Goal: Task Accomplishment & Management: Manage account settings

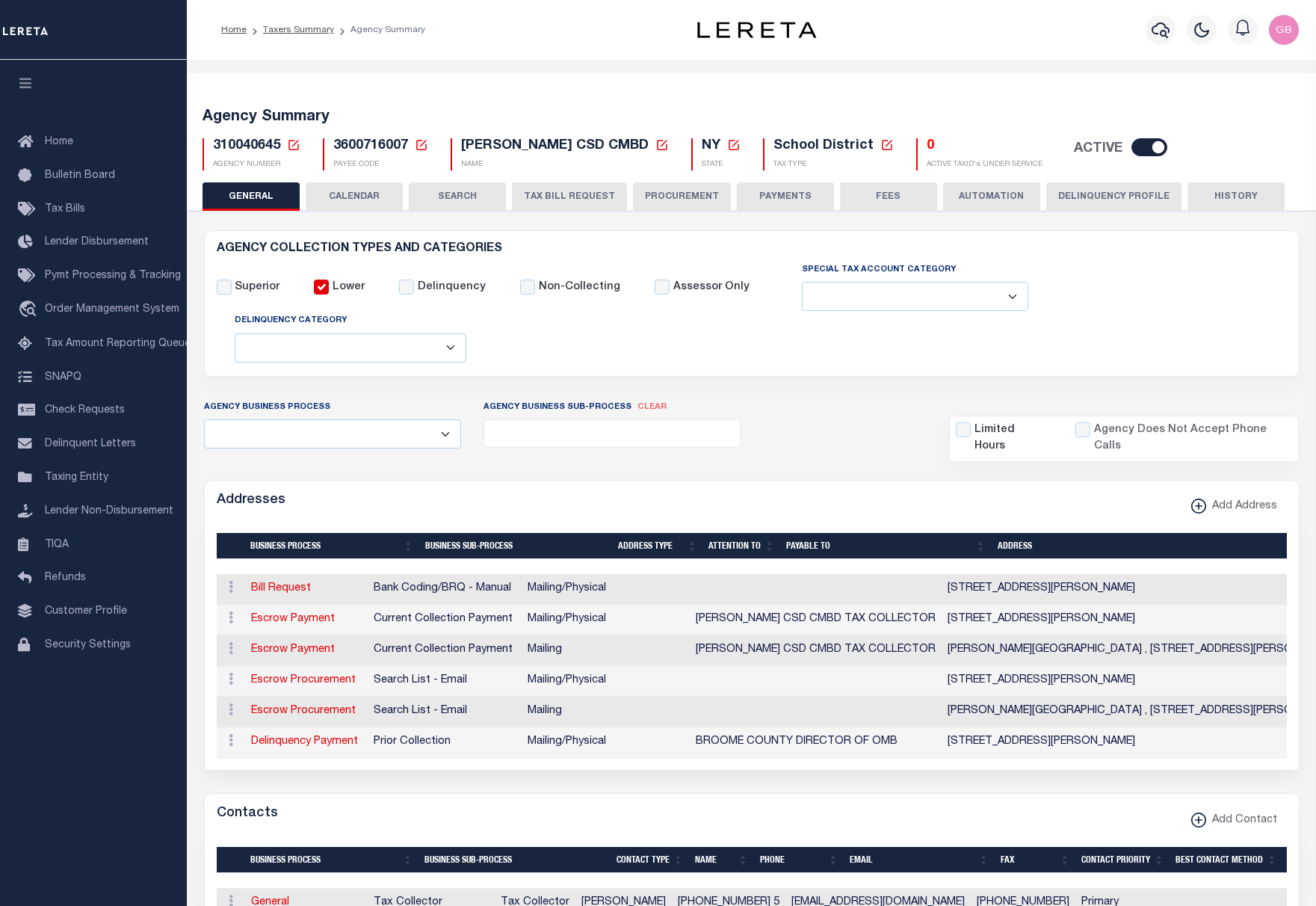
select select
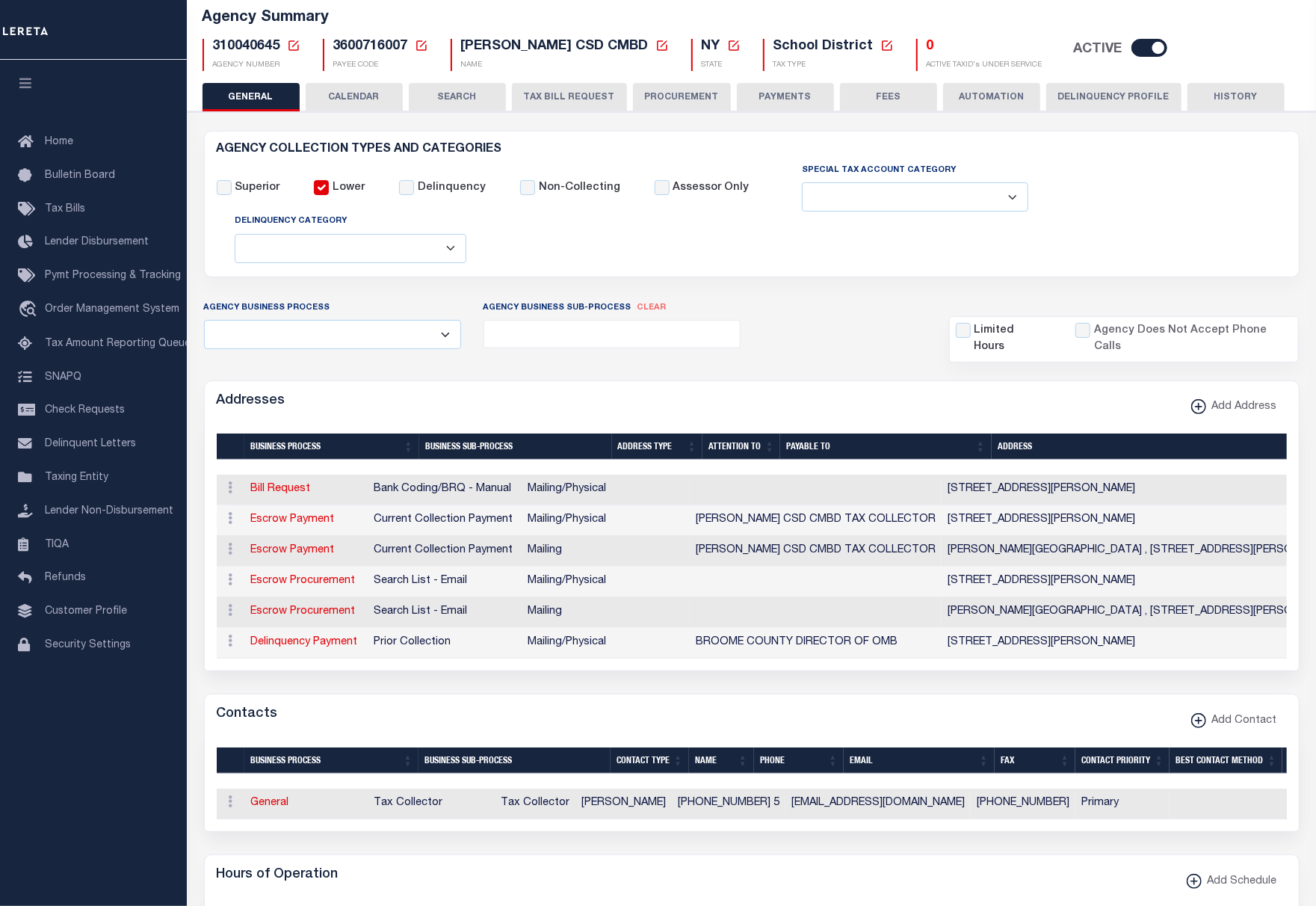
scroll to position [100, 0]
click at [233, 526] on link at bounding box center [230, 520] width 17 height 12
click at [252, 573] on link "Edit Address" at bounding box center [280, 567] width 113 height 25
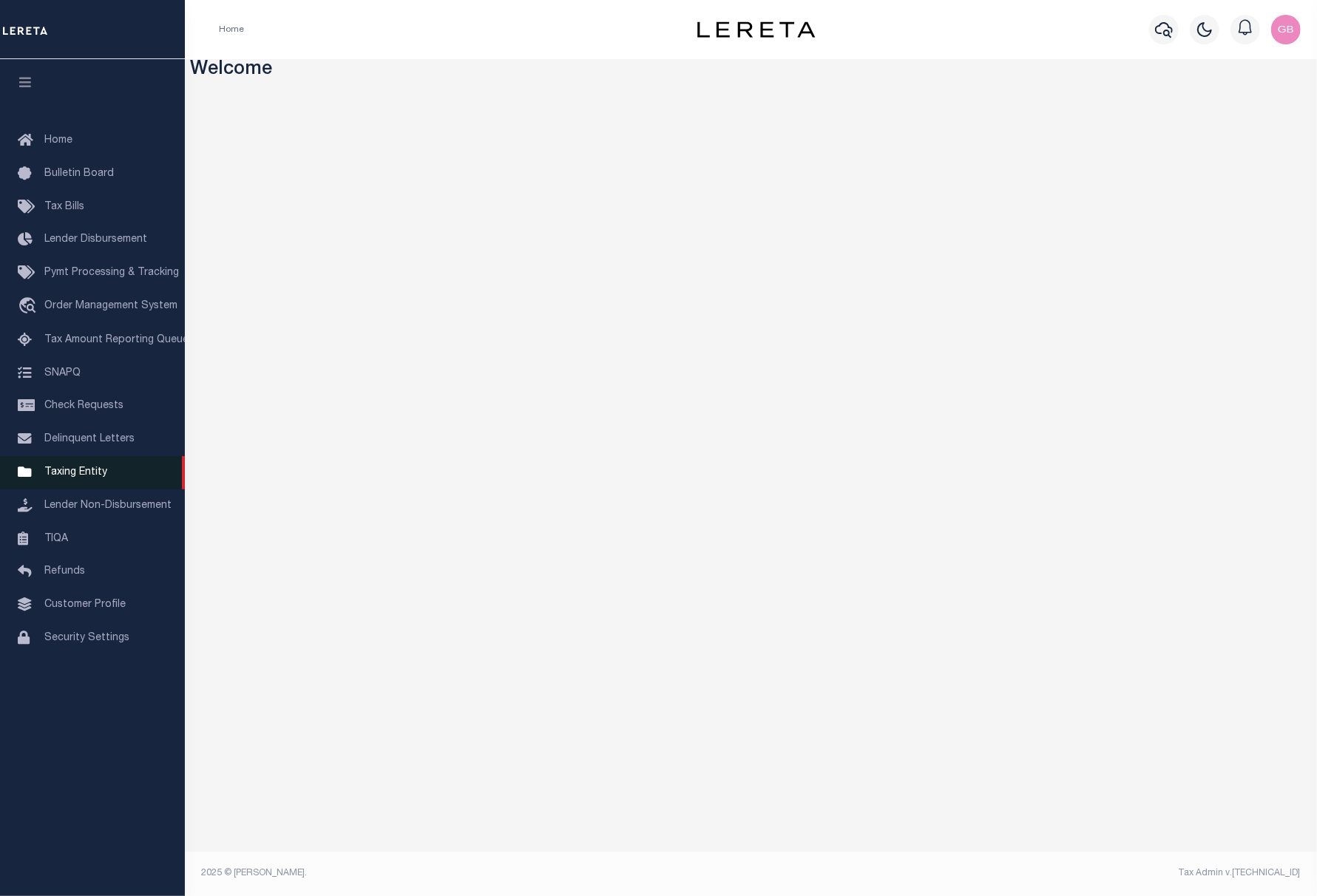
click at [67, 477] on span "Taxing Entity" at bounding box center [75, 472] width 63 height 11
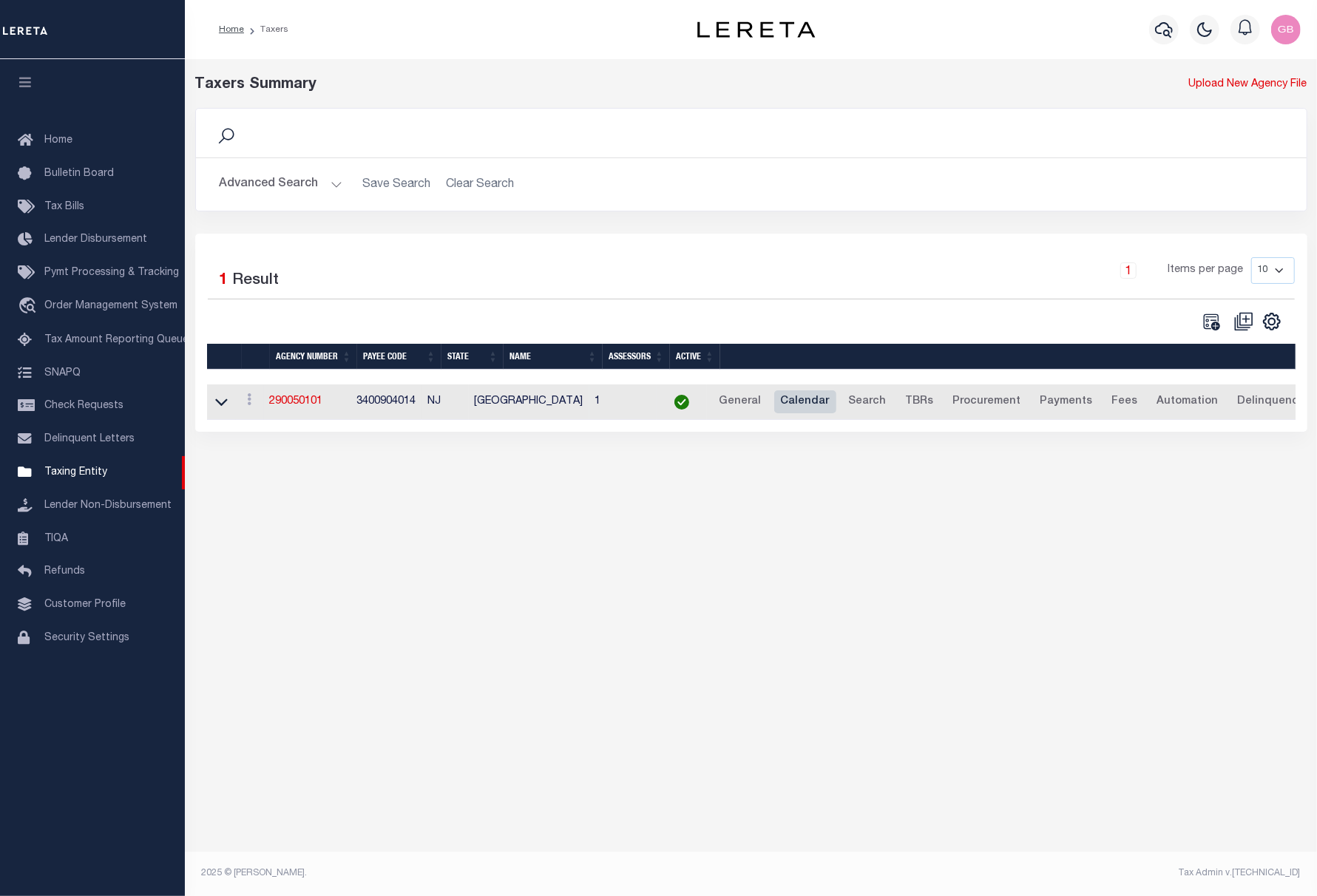
click at [826, 399] on link "Calendar" at bounding box center [804, 402] width 62 height 23
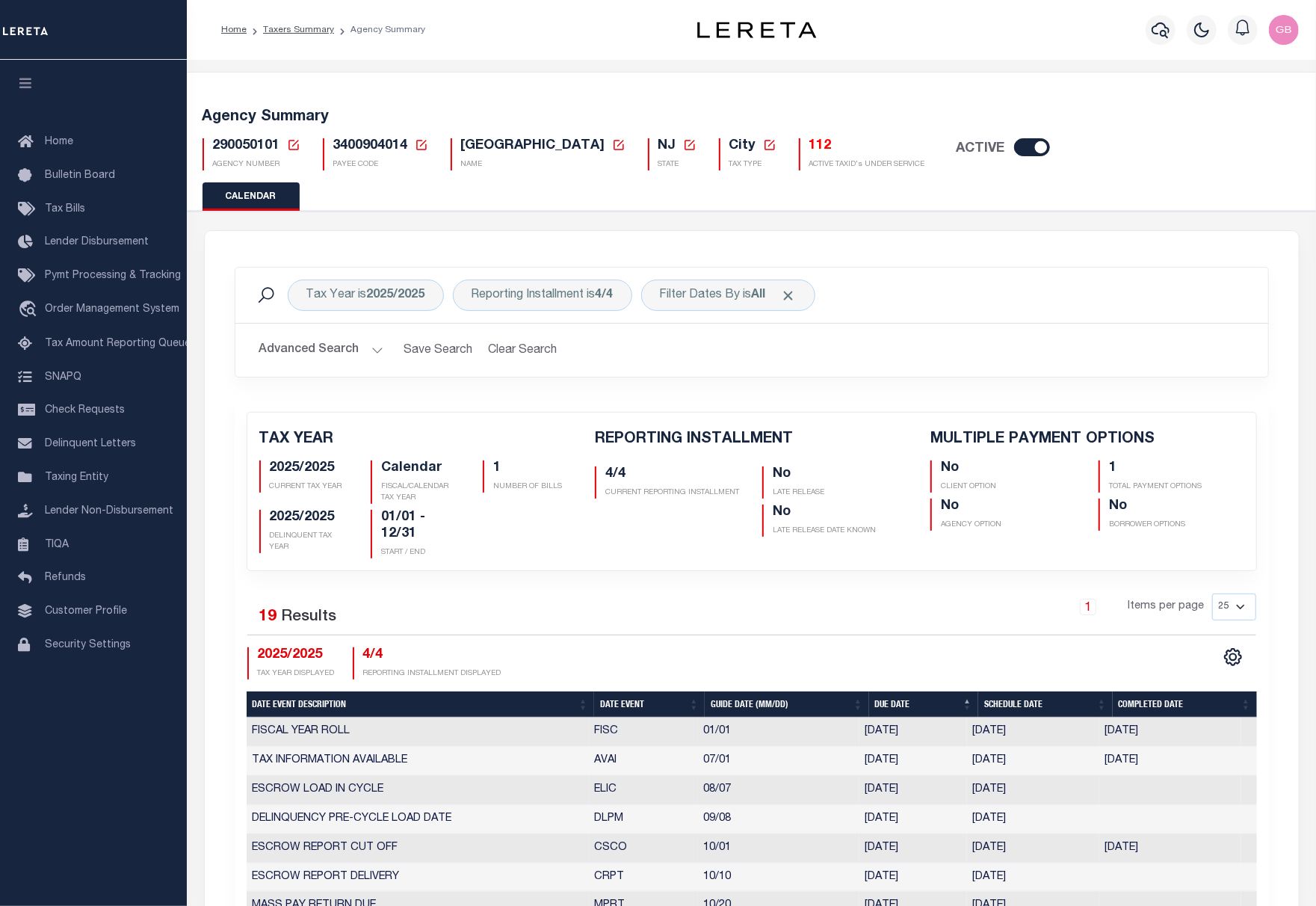
checkbox input "false"
type input "1"
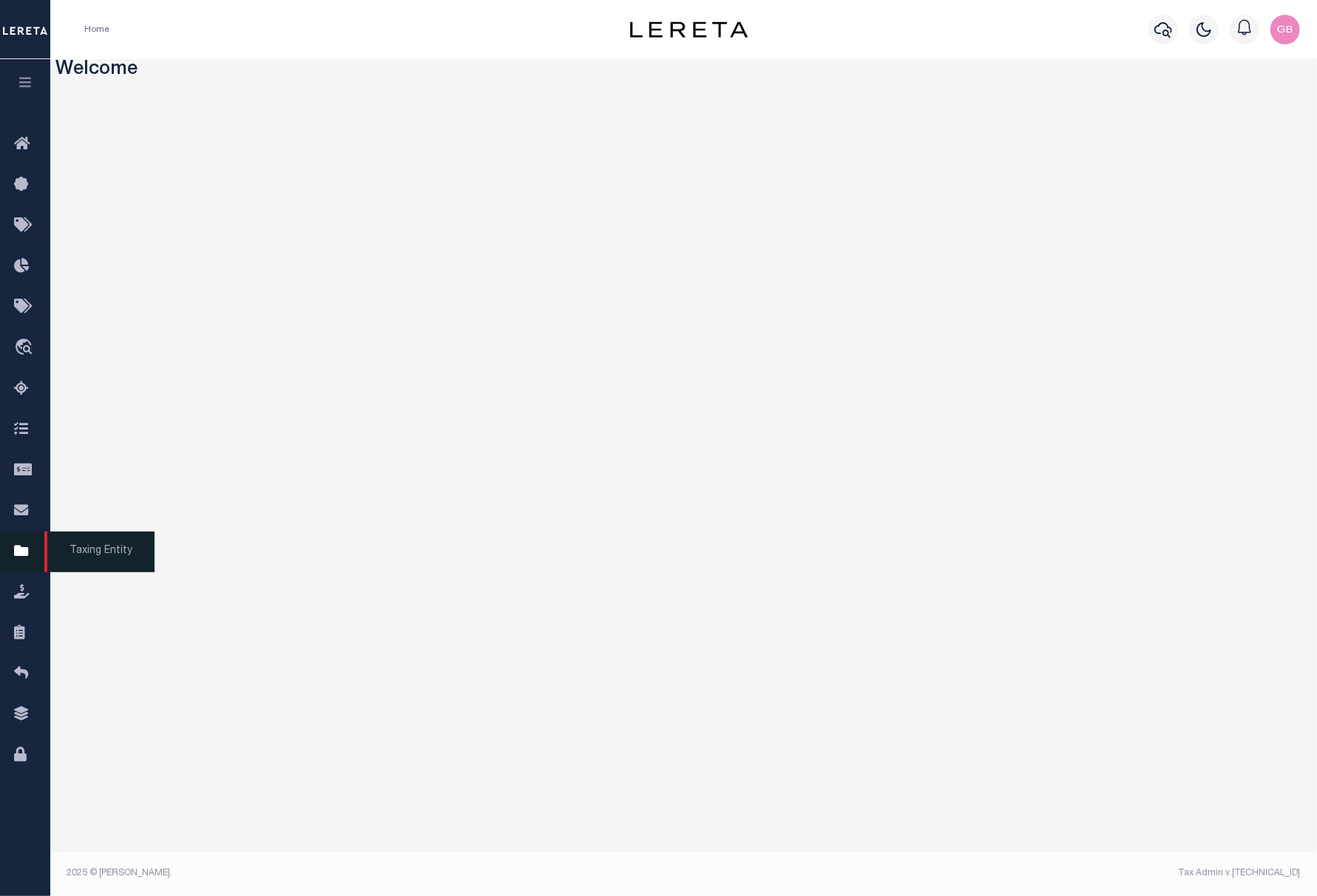
click at [19, 552] on icon at bounding box center [25, 552] width 23 height 19
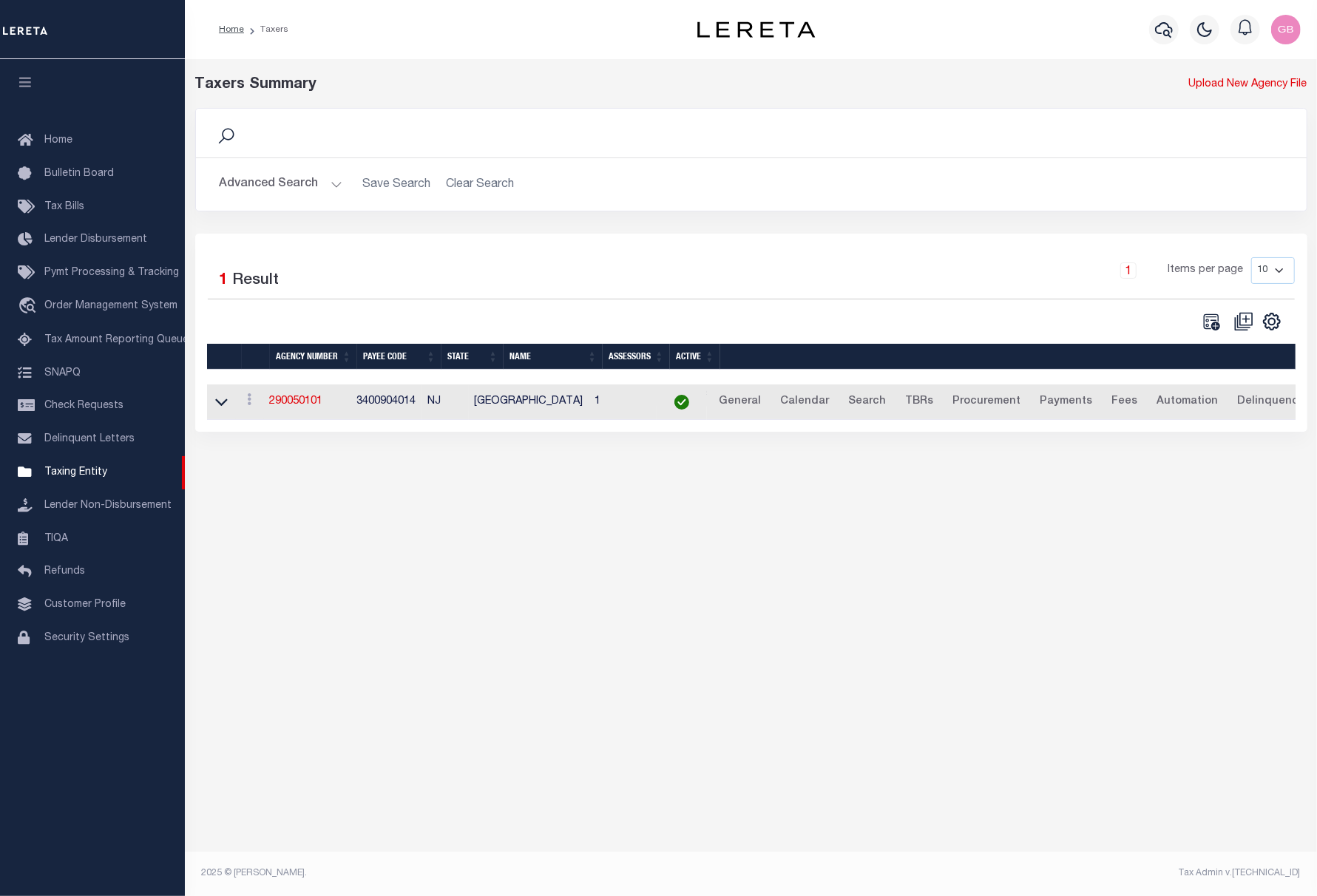
drag, startPoint x: 313, startPoint y: 186, endPoint x: 318, endPoint y: 196, distance: 11.2
click at [313, 185] on button "Advanced Search" at bounding box center [280, 184] width 122 height 28
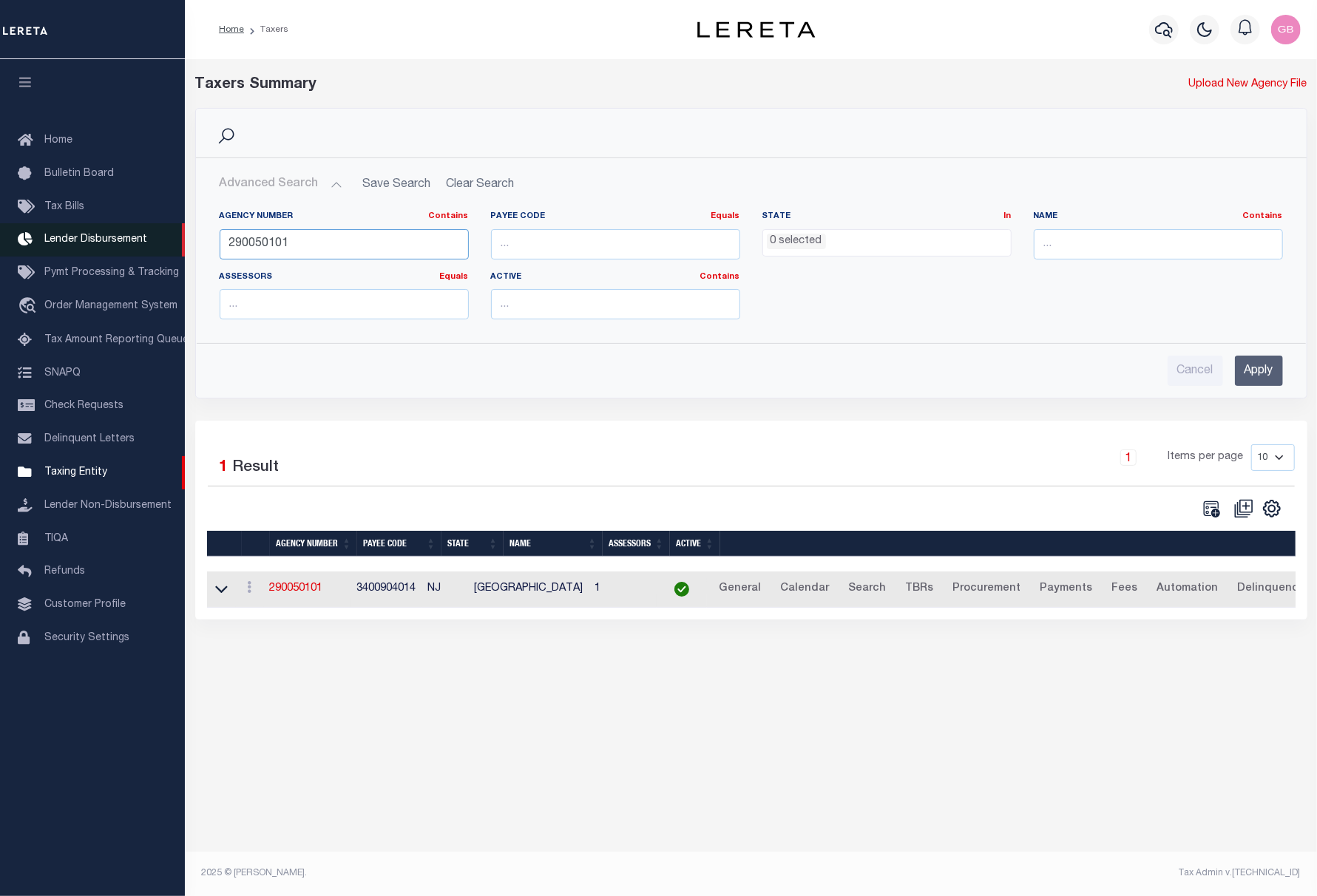
drag, startPoint x: 335, startPoint y: 235, endPoint x: 102, endPoint y: 255, distance: 233.9
click at [102, 255] on div "Home Taxers Profile" at bounding box center [658, 432] width 1317 height 866
type input "60060214"
click at [1264, 377] on input "Apply" at bounding box center [1258, 371] width 48 height 30
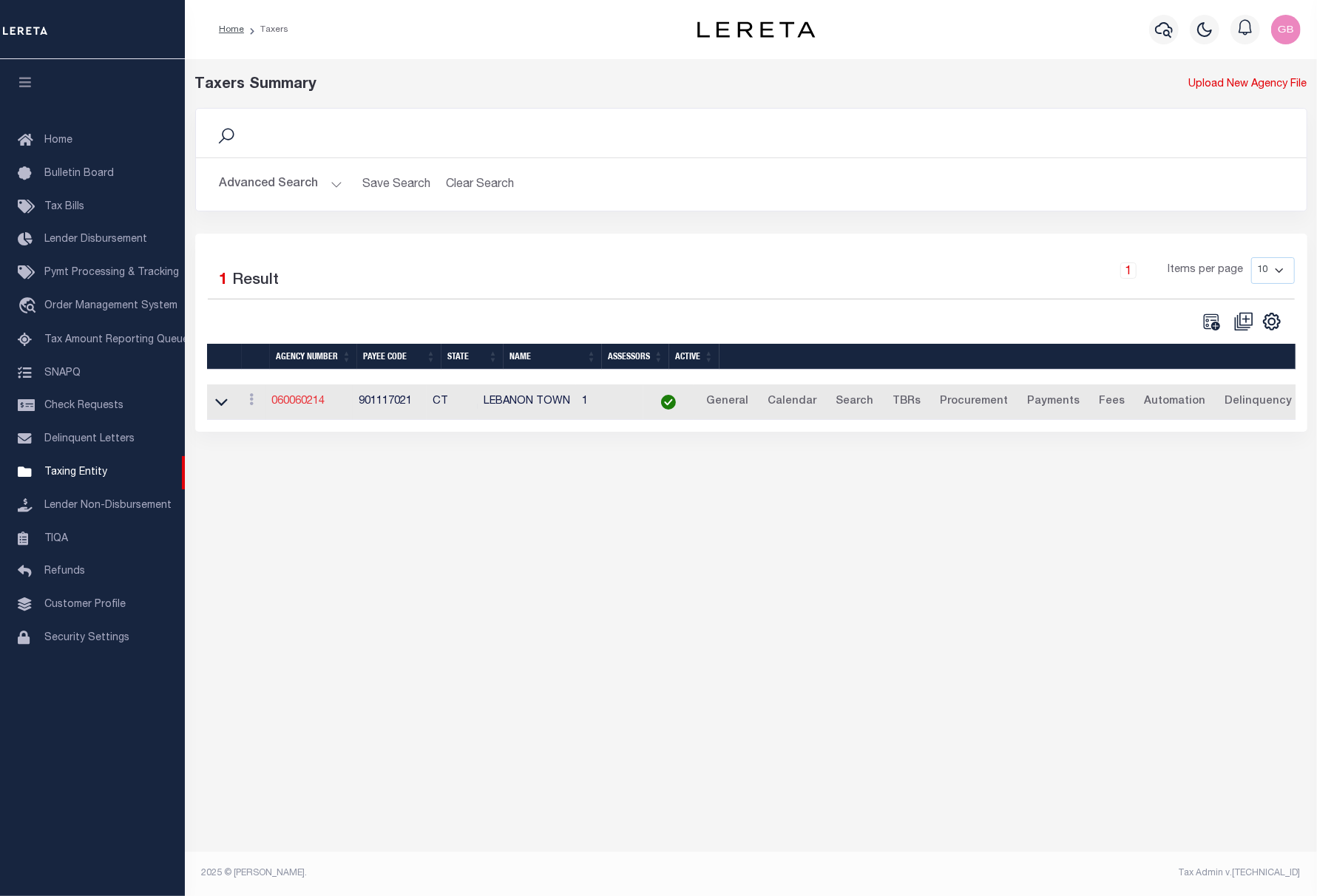
click at [314, 406] on link "060060214" at bounding box center [297, 401] width 53 height 11
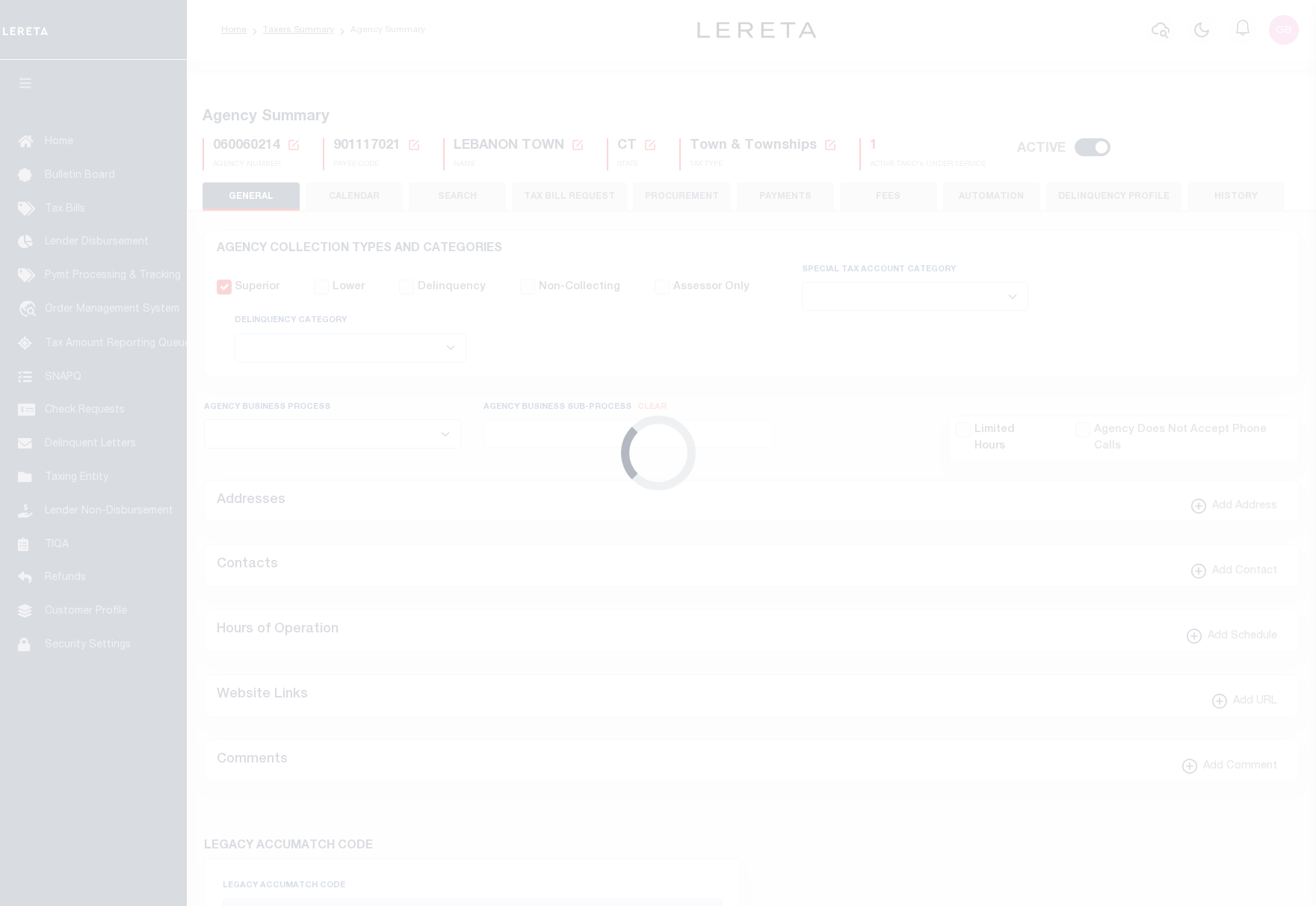
select select
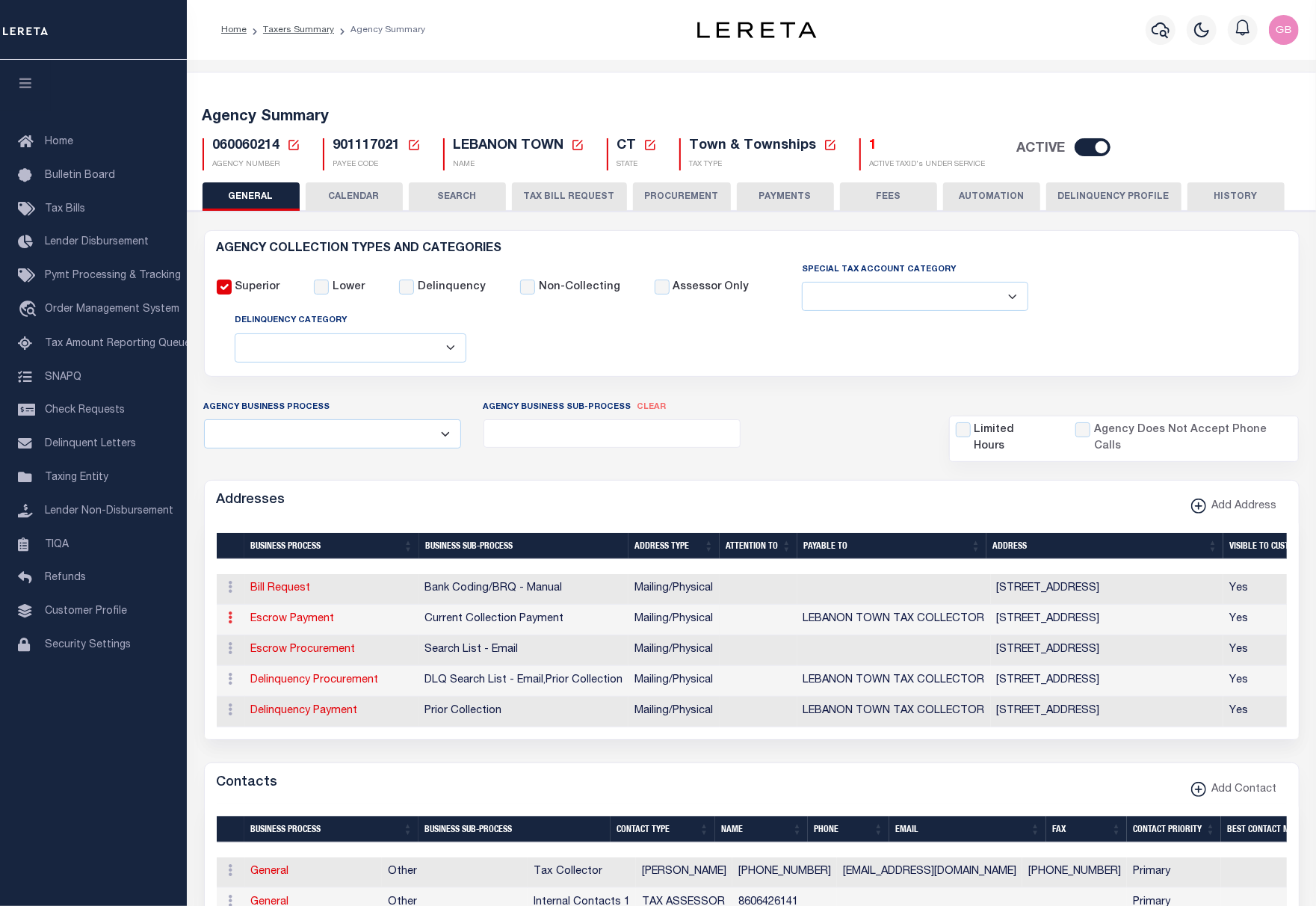
click at [228, 623] on icon at bounding box center [230, 617] width 5 height 12
click at [264, 669] on link "Edit Address" at bounding box center [280, 666] width 113 height 25
select select "1"
checkbox input "false"
select select
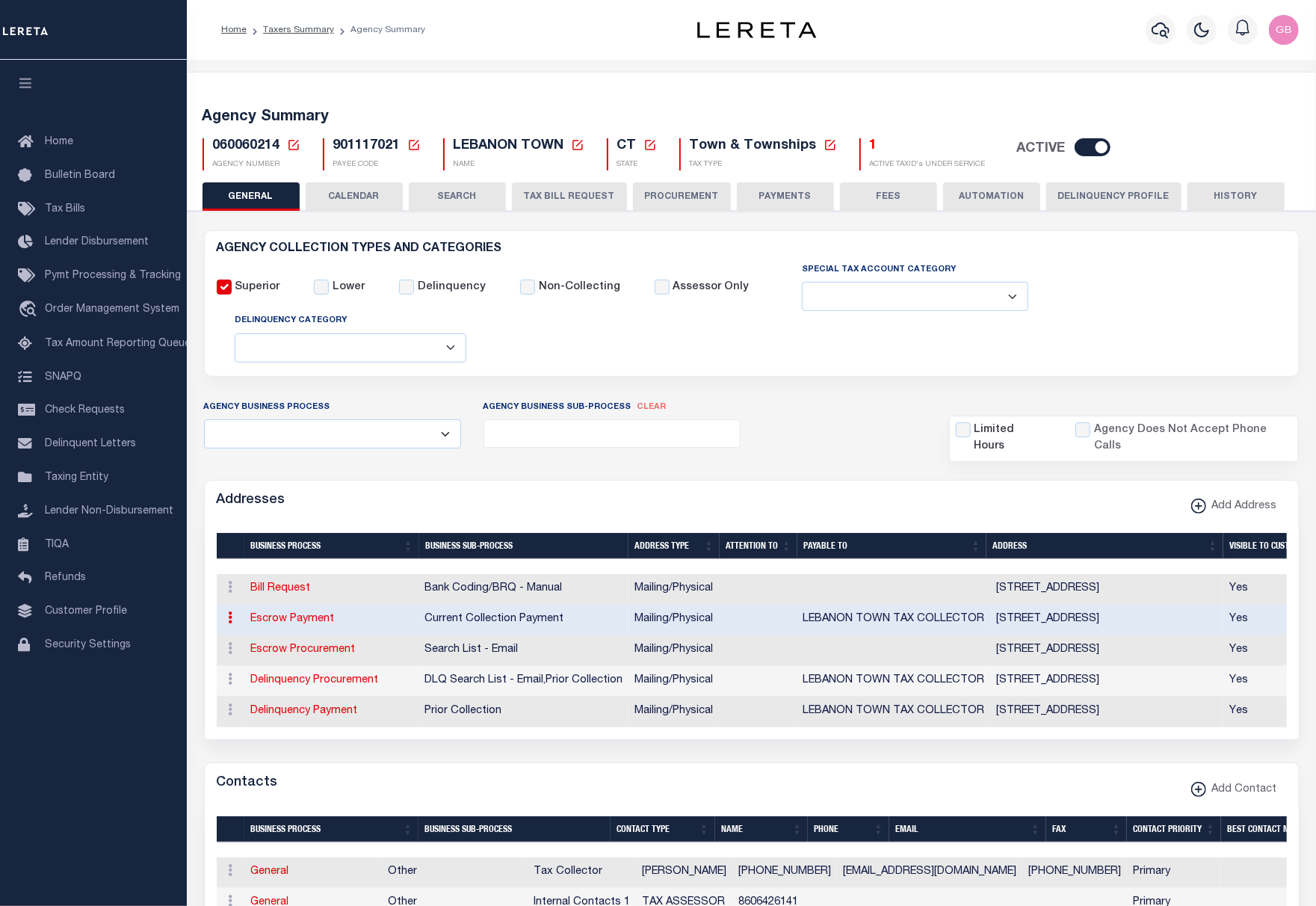
type input "[STREET_ADDRESS]"
type input "[GEOGRAPHIC_DATA]"
select select "CT"
type input "06249-1506"
select select "5"
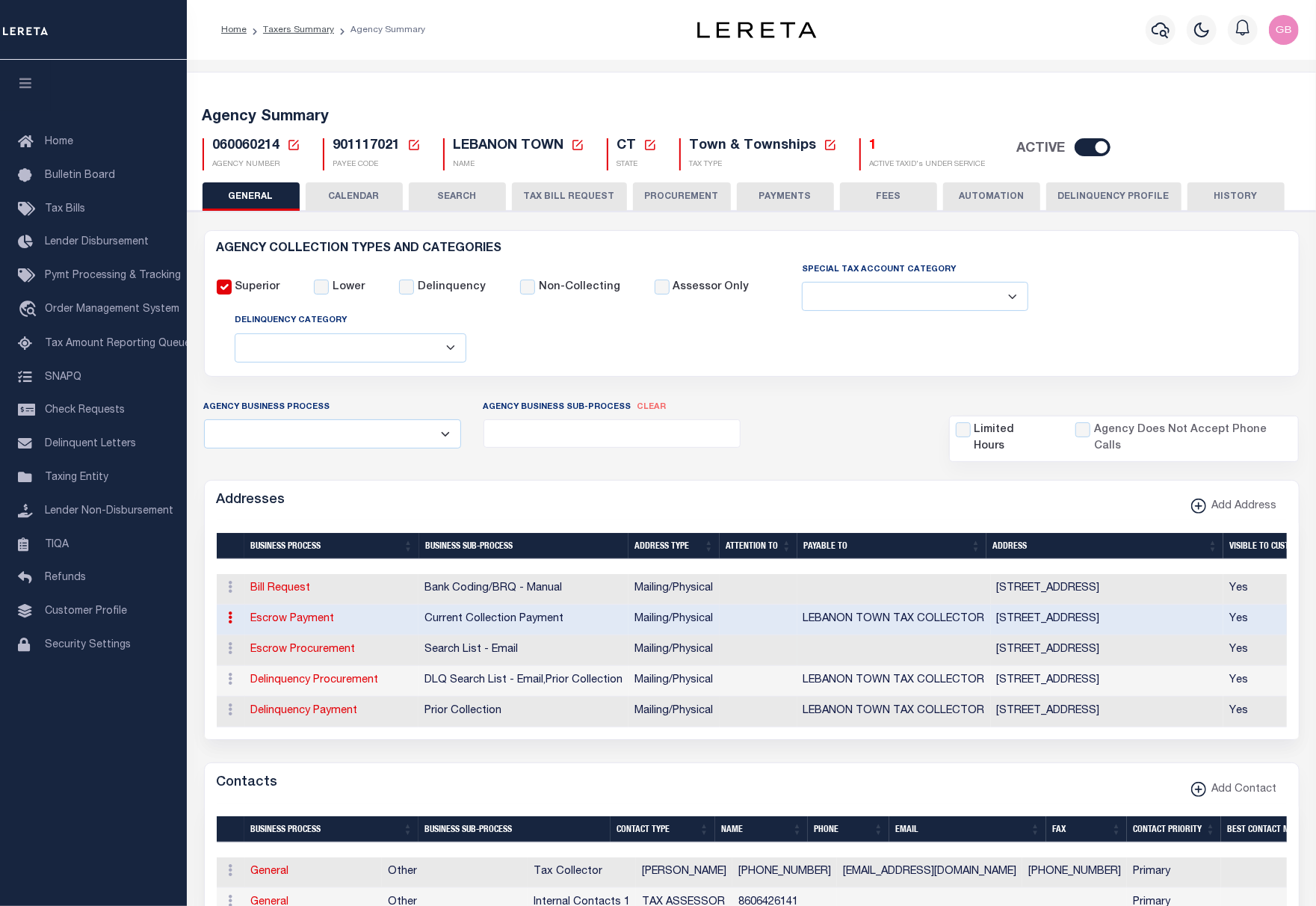
checkbox input "true"
type input "LEBANON TOWN TAX COLLECTOR"
select select "3"
select select "11"
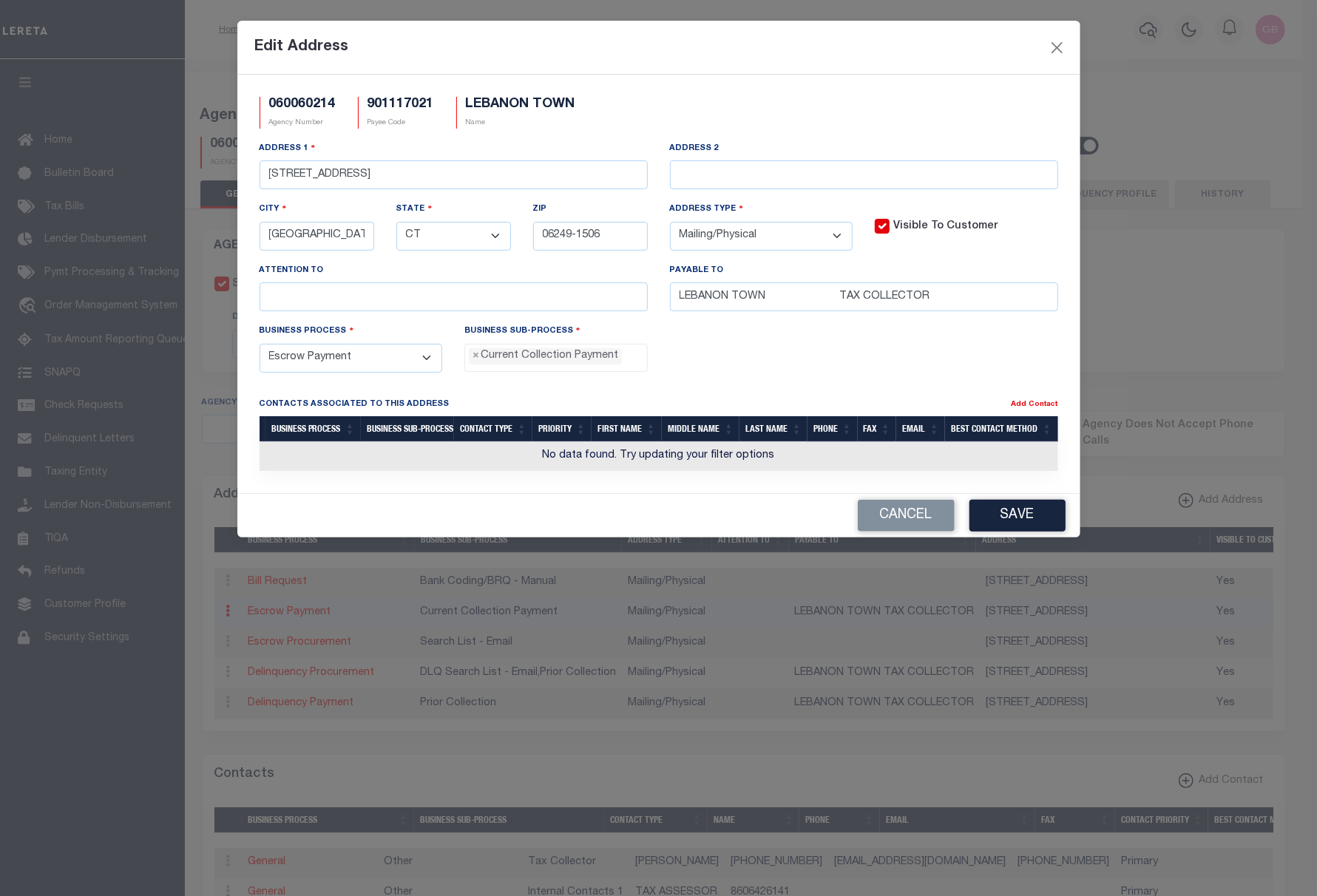
click at [637, 365] on ul "× Current Collection Payment" at bounding box center [556, 354] width 182 height 20
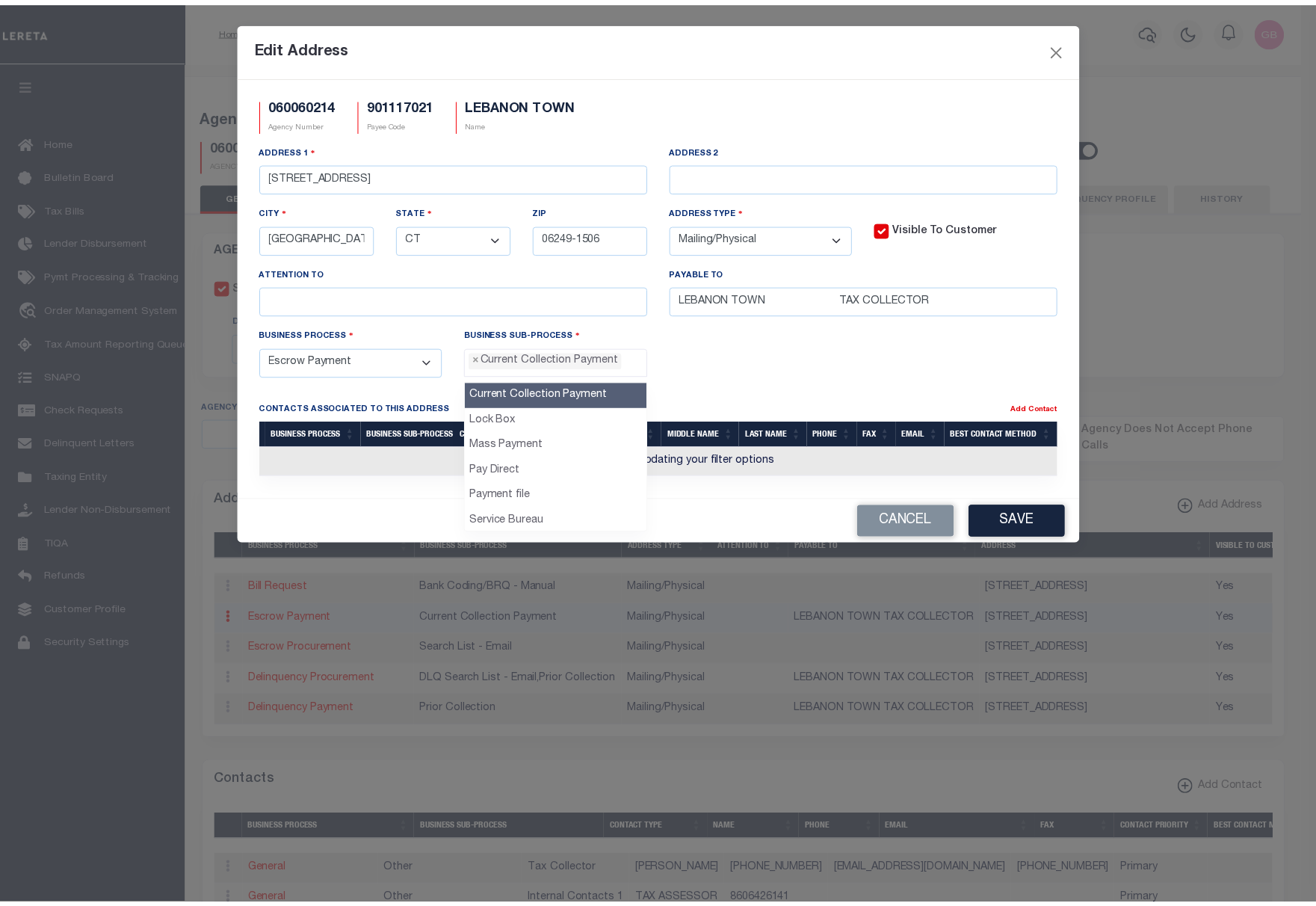
scroll to position [28, 0]
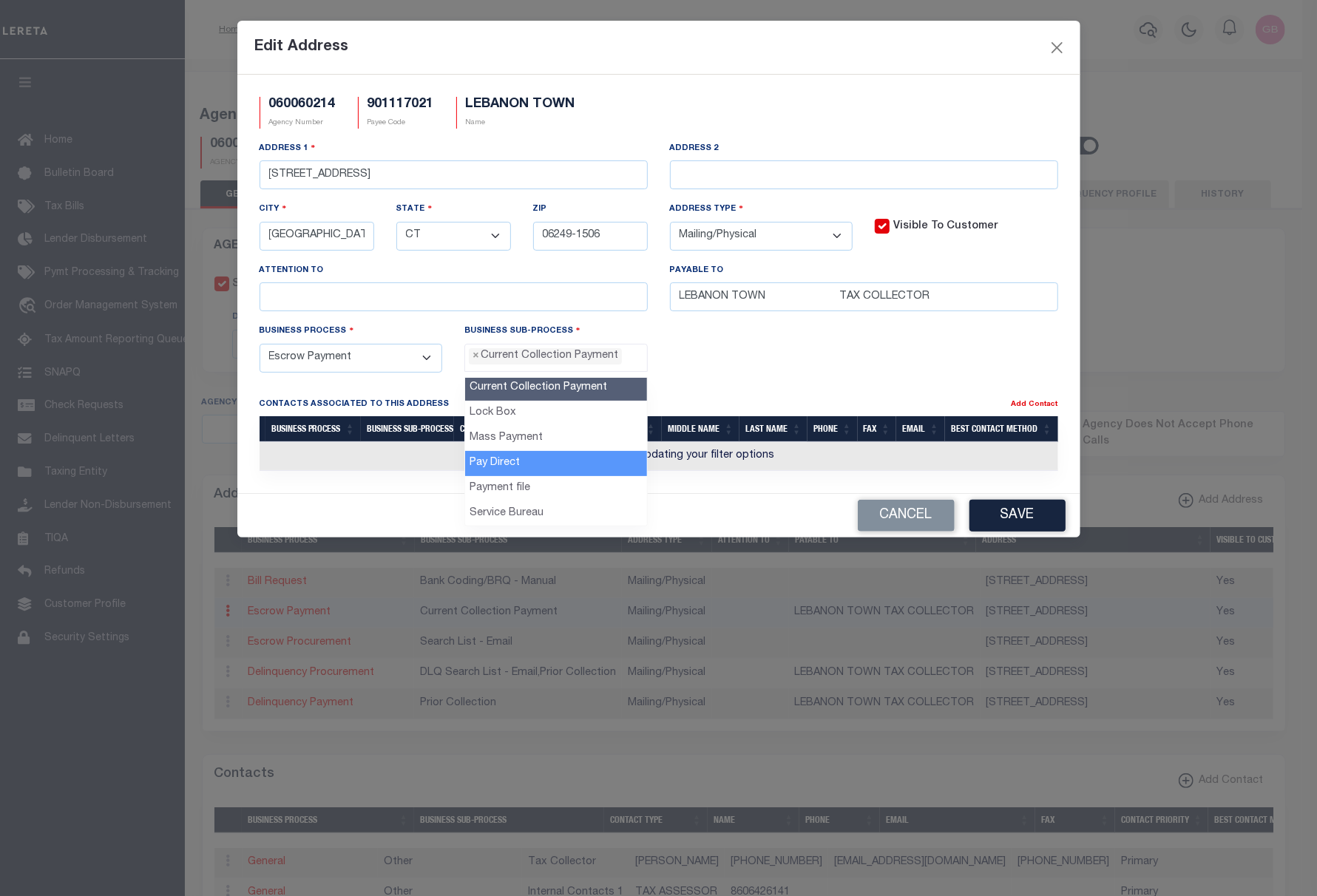
click at [776, 356] on div "Business Process - Select - All Automation Bill Request Delinquency Payment Del…" at bounding box center [658, 353] width 821 height 61
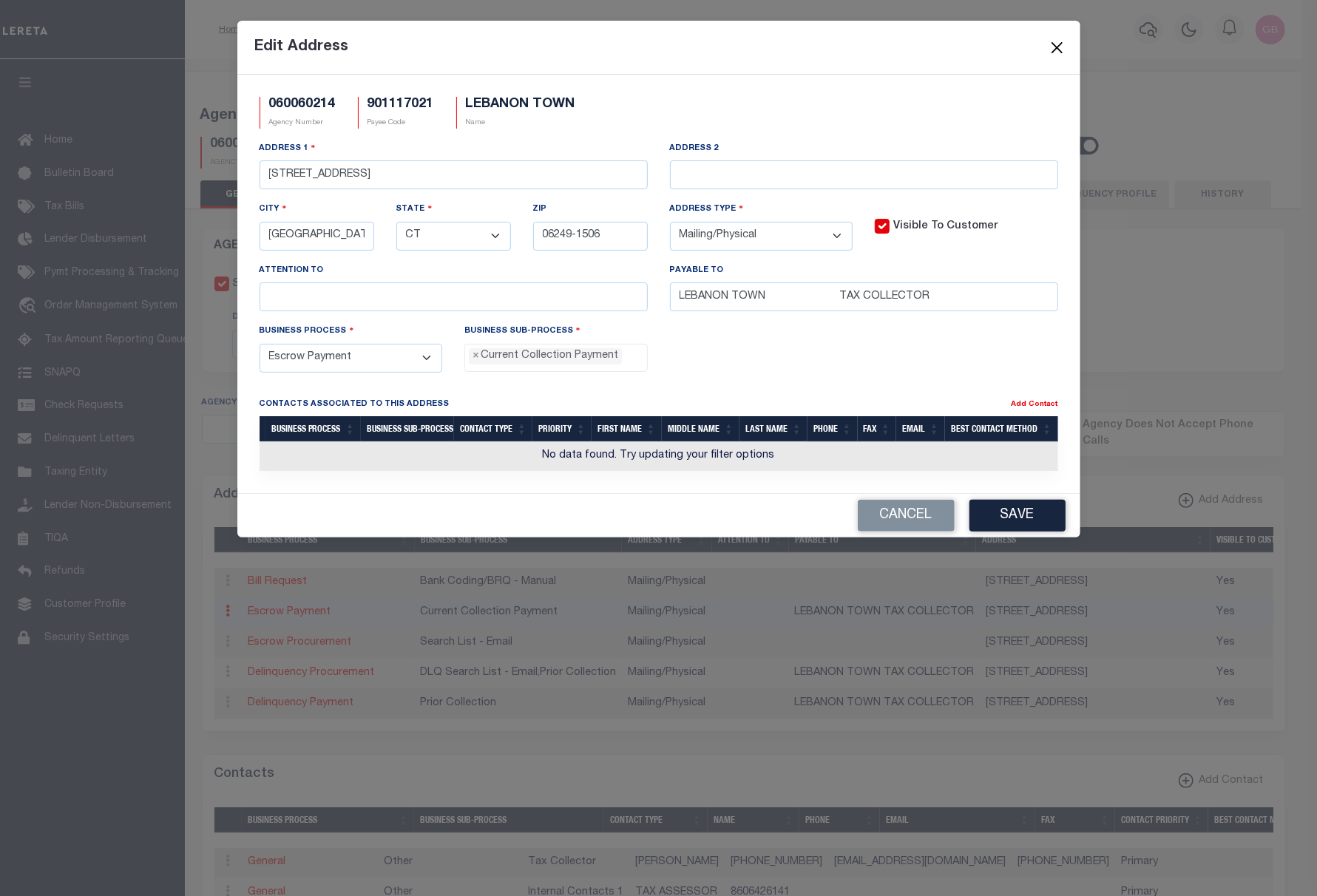
click at [1054, 39] on button "Close" at bounding box center [1057, 48] width 20 height 20
